Goal: Download file/media

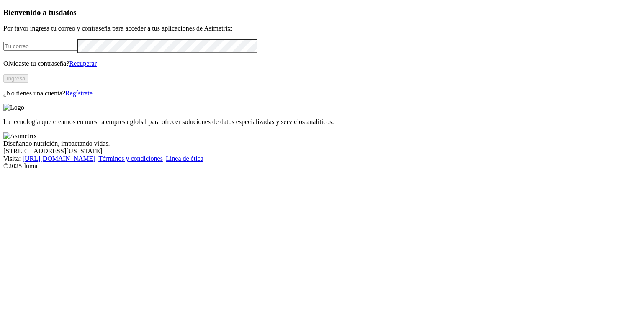
type input "[EMAIL_ADDRESS][PERSON_NAME][DOMAIN_NAME]"
click at [28, 83] on button "Ingresa" at bounding box center [15, 78] width 25 height 9
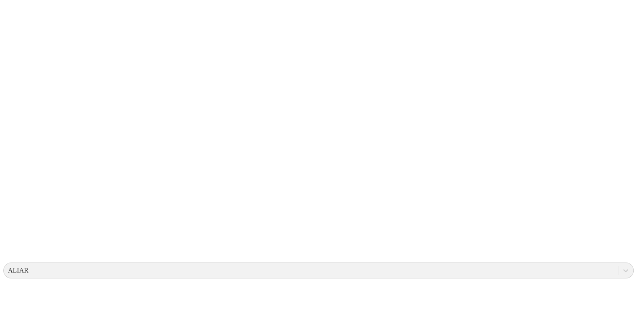
scroll to position [77, 0]
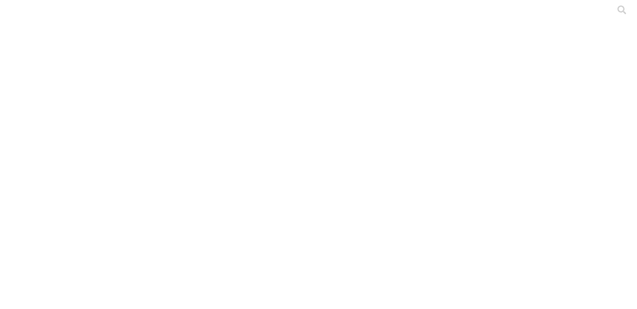
scroll to position [62, 0]
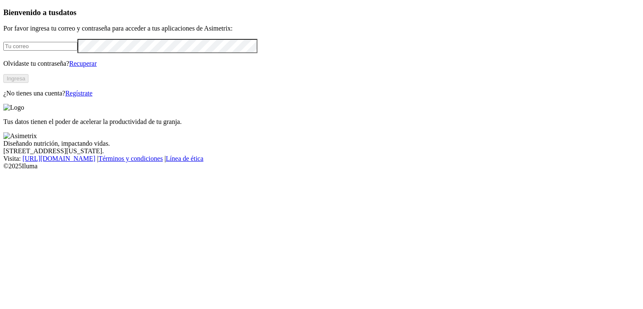
type input "[EMAIL_ADDRESS][PERSON_NAME][DOMAIN_NAME]"
click at [28, 83] on button "Ingresa" at bounding box center [15, 78] width 25 height 9
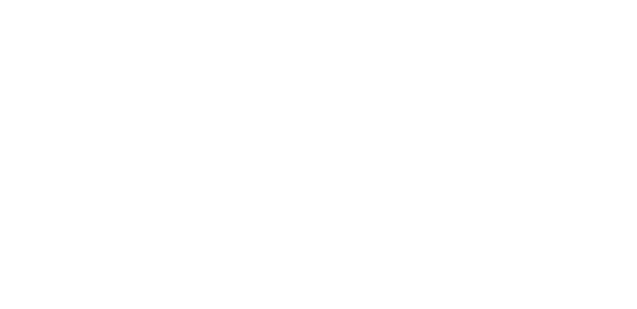
scroll to position [79, 0]
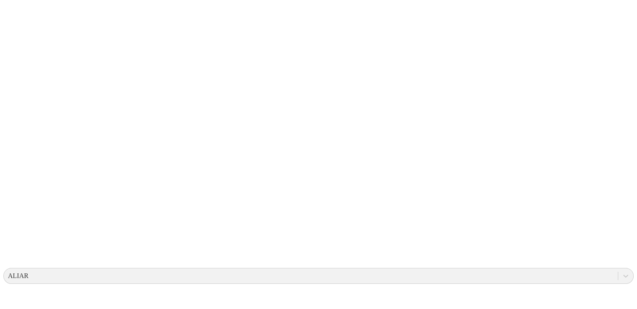
scroll to position [91, 0]
